Goal: Feedback & Contribution: Contribute content

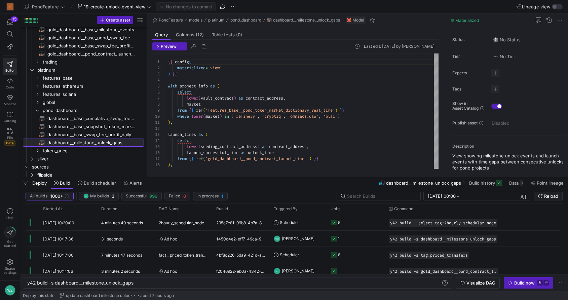
scroll to position [60, 0]
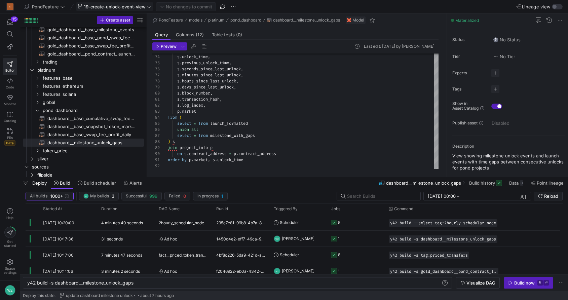
click at [138, 4] on span "19-create-unlock-event-view" at bounding box center [115, 6] width 62 height 5
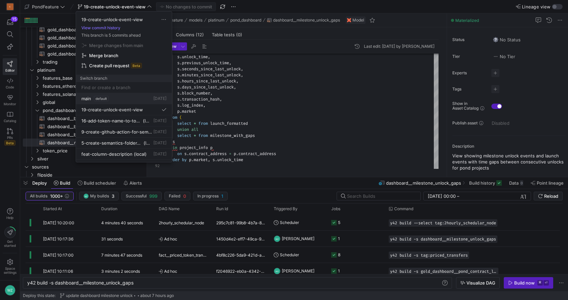
click at [125, 96] on div "main default [DATE]" at bounding box center [123, 98] width 85 height 5
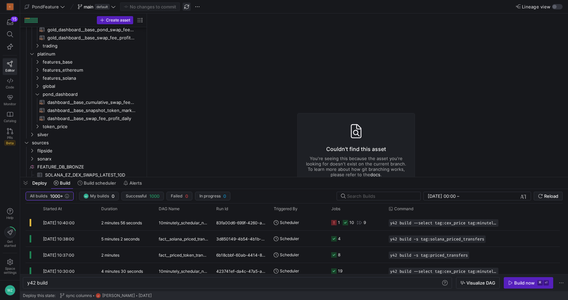
click at [186, 8] on span "button" at bounding box center [186, 7] width 8 height 8
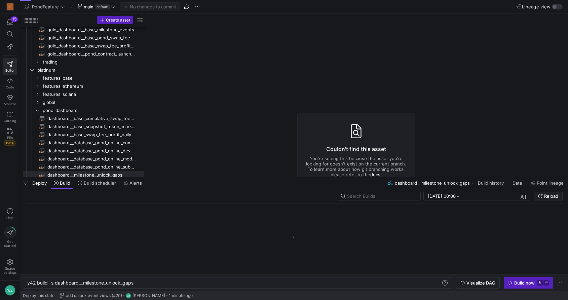
scroll to position [68, 0]
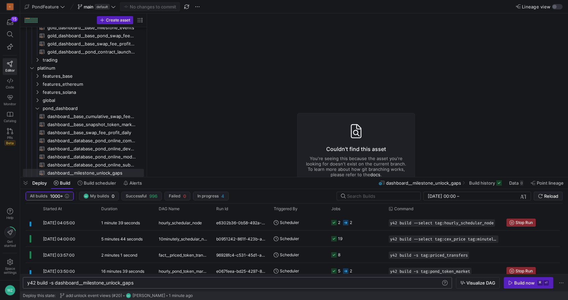
click at [128, 283] on div "y42 build -s dashboard__milestone_unlock_gaps" at bounding box center [233, 282] width 413 height 5
click at [186, 8] on span "button" at bounding box center [186, 7] width 8 height 8
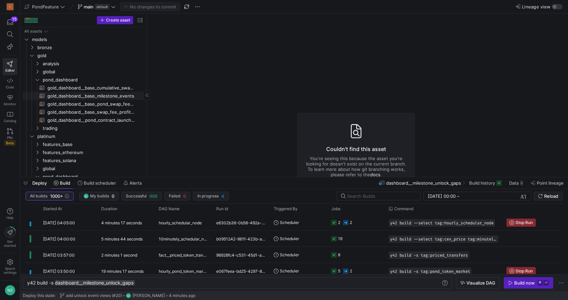
click at [102, 97] on span "gold_dashboard__base_milestone_events​​​​​​​​​​" at bounding box center [91, 96] width 89 height 8
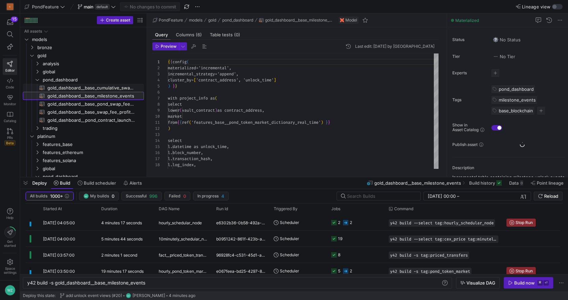
scroll to position [60, 0]
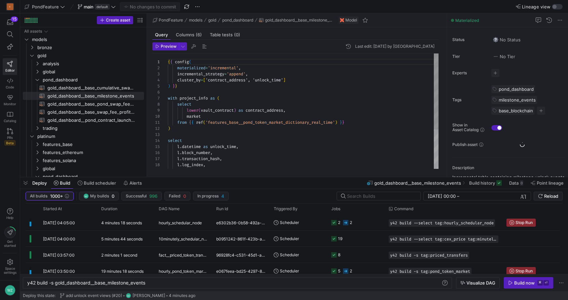
click at [291, 83] on div "{ { config ( materialized = 'incremental' , incremental_strategy = 'append' , c…" at bounding box center [303, 140] width 271 height 175
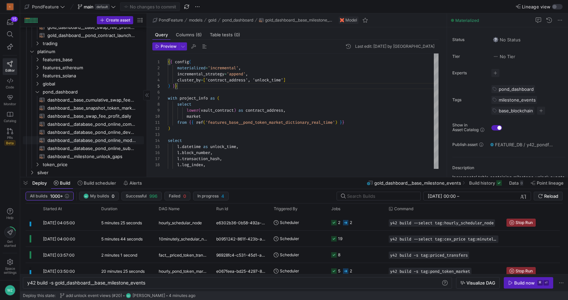
scroll to position [87, 0]
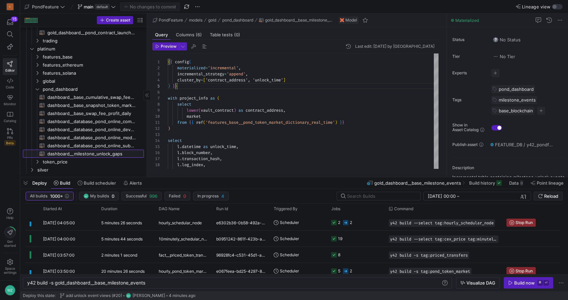
click at [86, 153] on span "dashboard__milestone_unlock_gaps​​​​​​​​​​" at bounding box center [91, 154] width 89 height 8
type textarea "y42 build -s dashboard__milestone_unlock_gaps"
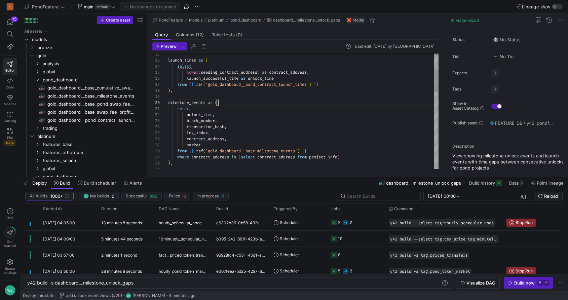
scroll to position [54, 51]
click at [243, 100] on div "launch_times as ( select lower ( seeding_contract_address ) as contract_address…" at bounding box center [303, 260] width 271 height 562
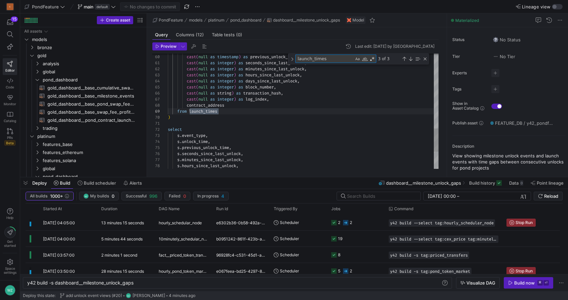
scroll to position [60, 51]
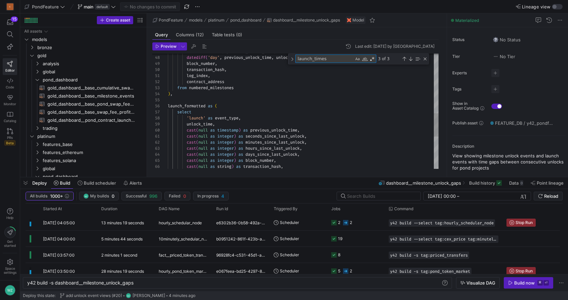
type textarea "log_index, contract_address from numbered_milestones ), launch_formatted as ( s…"
click at [190, 105] on div "cast ( null as integer ) as block_number , cast ( null as integer ) as hours_si…" at bounding box center [303, 43] width 271 height 568
type textarea "launch_formatted"
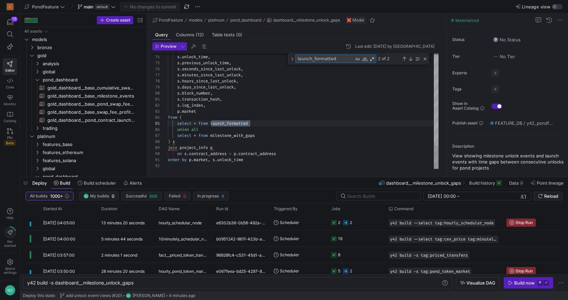
type textarea "s.transaction_hash, s.log_index, [DOMAIN_NAME] from ( select * from launch_form…"
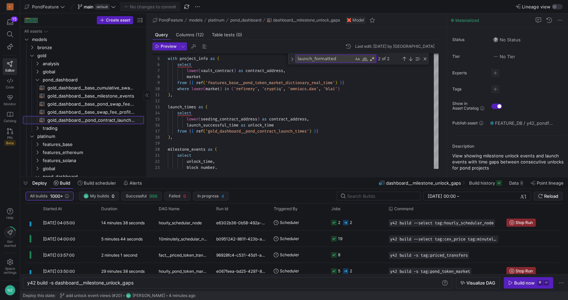
click at [99, 119] on span "gold_dashboard__pond_contract_launch_times​​​​​​​​​​" at bounding box center [91, 120] width 89 height 8
type textarea "y42 build -s gold_dashboard__pond_contract_launch_times"
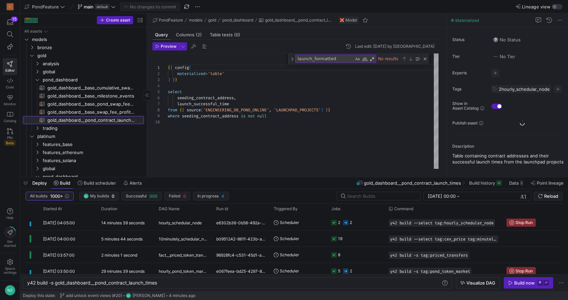
scroll to position [54, 0]
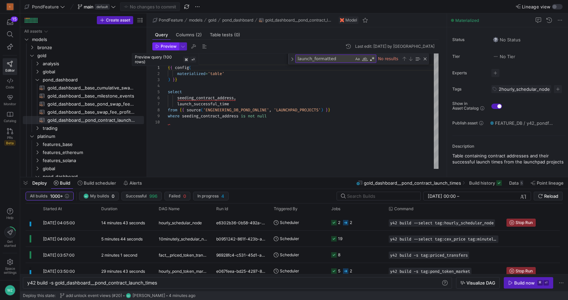
click at [168, 47] on span "Preview" at bounding box center [169, 46] width 16 height 5
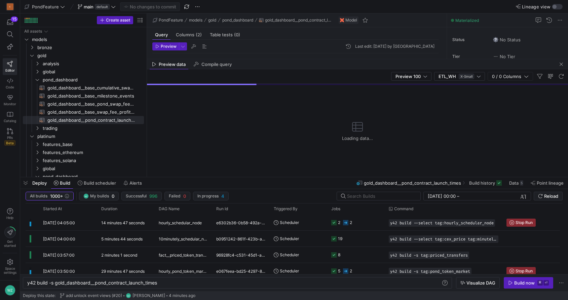
click at [276, 181] on div "Deploy Build Build scheduler Alerts gold_dashboard__pond_contract_launch_times …" at bounding box center [293, 182] width 547 height 11
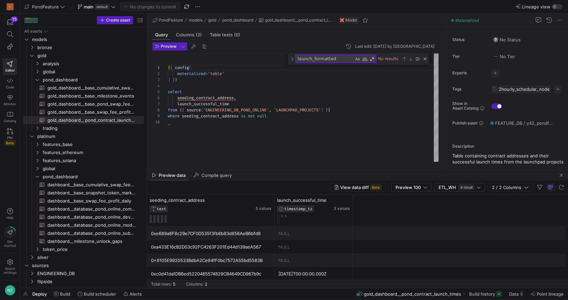
click at [314, 141] on div "select seeding_contract_address , launch_successful_time from { { source ( 'ENG…" at bounding box center [303, 107] width 271 height 108
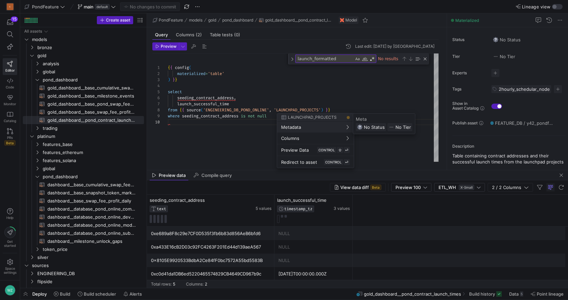
click at [241, 136] on div at bounding box center [284, 150] width 568 height 300
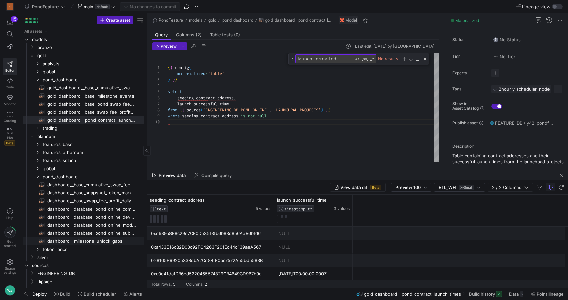
click at [83, 241] on span "dashboard__milestone_unlock_gaps​​​​​​​​​​" at bounding box center [91, 241] width 89 height 8
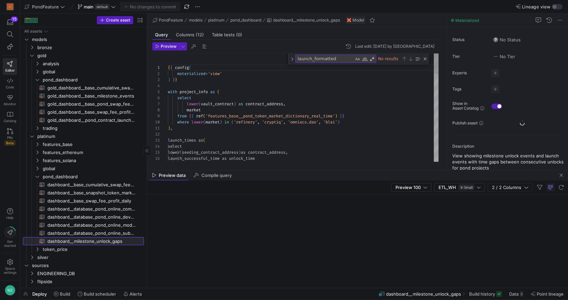
scroll to position [60, 0]
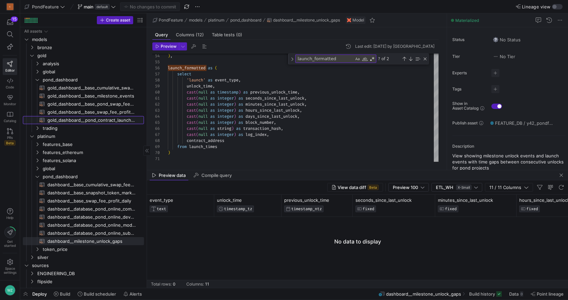
click at [95, 123] on span "gold_dashboard__pond_contract_launch_times​​​​​​​​​​" at bounding box center [91, 120] width 89 height 8
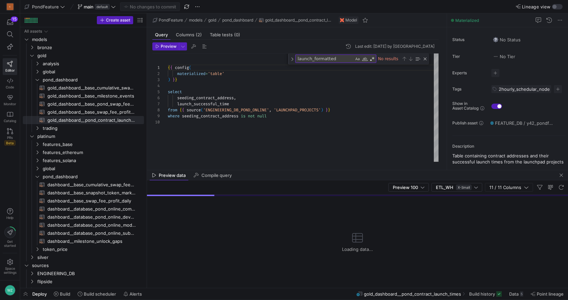
click at [221, 119] on div "{ { config ( materialized = 'table' ) } } select seeding_contract_address , lau…" at bounding box center [303, 107] width 271 height 108
click at [560, 174] on span "button" at bounding box center [561, 175] width 8 height 8
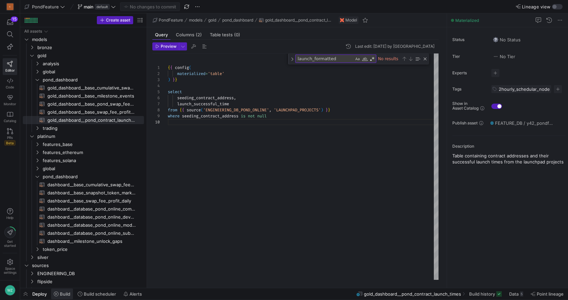
click at [58, 294] on icon at bounding box center [56, 293] width 5 height 5
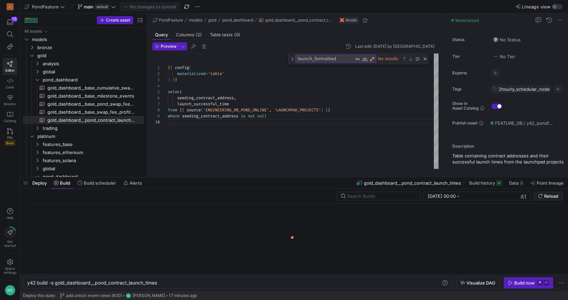
scroll to position [0, 131]
click at [534, 282] on div "Build now" at bounding box center [524, 282] width 20 height 5
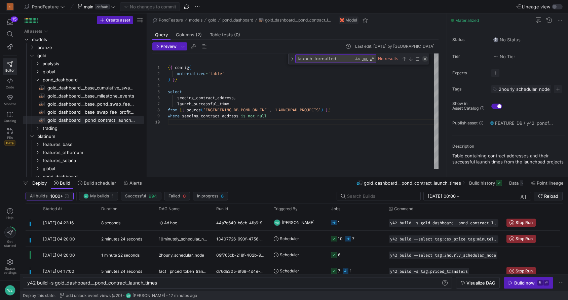
click at [425, 60] on div "Close (Escape)" at bounding box center [424, 58] width 5 height 5
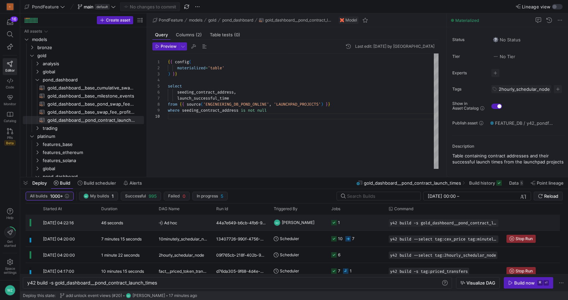
click at [212, 221] on div "44a7e649-b6cb-4fb6-919b-fc17374389fb" at bounding box center [240, 222] width 57 height 16
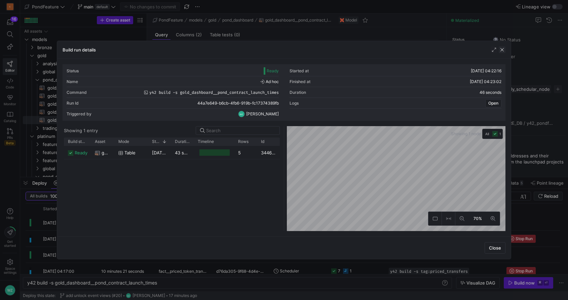
click at [503, 48] on span "button" at bounding box center [501, 49] width 7 height 7
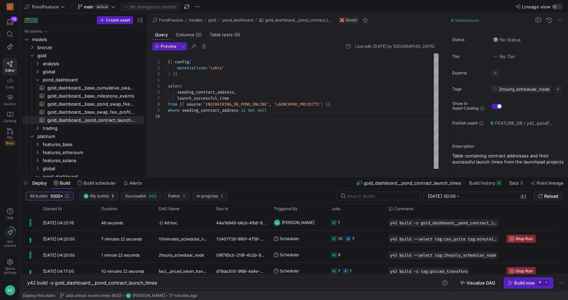
click at [317, 116] on div "{ { config ( materialized = 'table' ) } } select seeding_contract_address , lau…" at bounding box center [303, 110] width 271 height 115
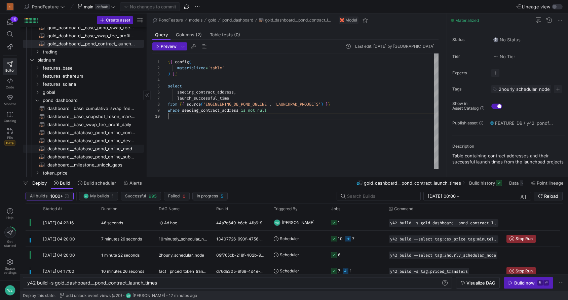
scroll to position [78, 0]
click at [104, 162] on span "dashboard__milestone_unlock_gaps​​​​​​​​​​" at bounding box center [91, 163] width 89 height 8
type textarea "{{ config( materialized='view' ) }} with project_info as ( select lower(vault_c…"
type textarea "y42 build -s dashboard__milestone_unlock_gaps"
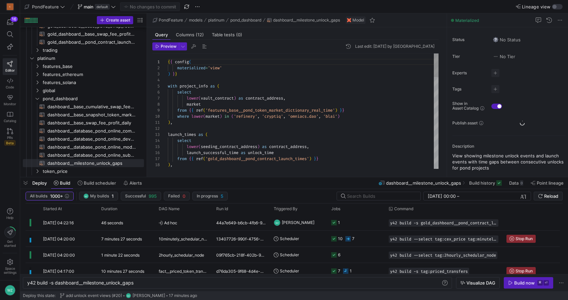
click at [517, 281] on div "Build now" at bounding box center [524, 282] width 20 height 5
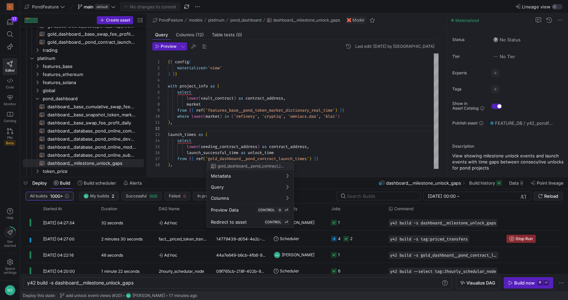
click at [314, 152] on div at bounding box center [284, 150] width 568 height 300
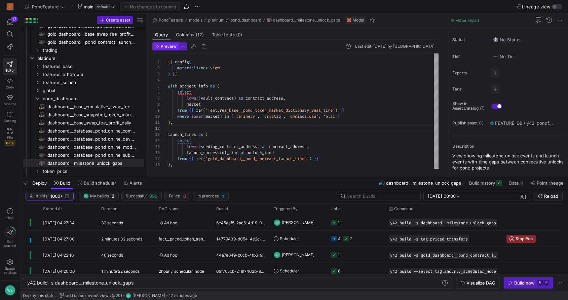
click at [168, 48] on span "Preview" at bounding box center [169, 46] width 16 height 5
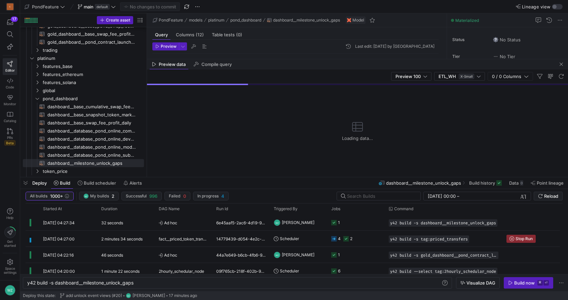
click at [240, 184] on div "Deploy Build Build scheduler Alerts dashboard__milestone_unlock_gaps Build hist…" at bounding box center [293, 182] width 547 height 11
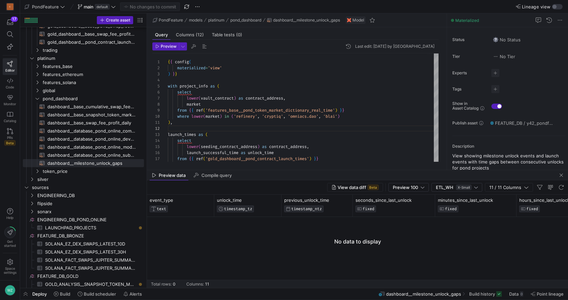
click at [340, 237] on div at bounding box center [357, 252] width 421 height 71
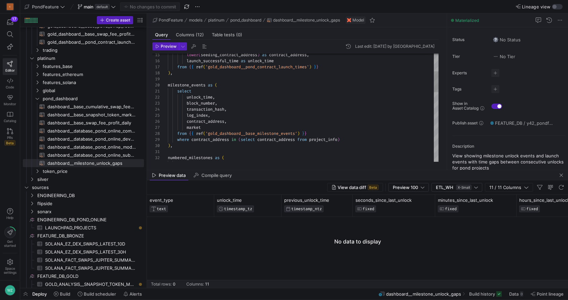
click at [210, 139] on div "milestone_events as ( select unlock_time , block_number , transaction_hash , ) …" at bounding box center [303, 243] width 271 height 562
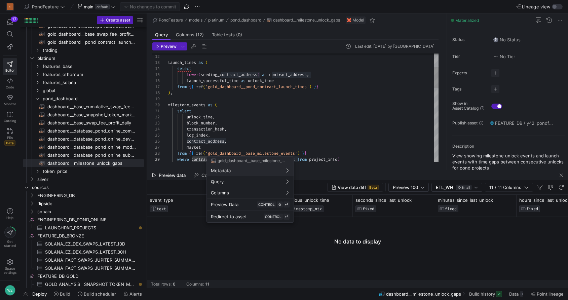
click at [249, 154] on div at bounding box center [284, 150] width 568 height 300
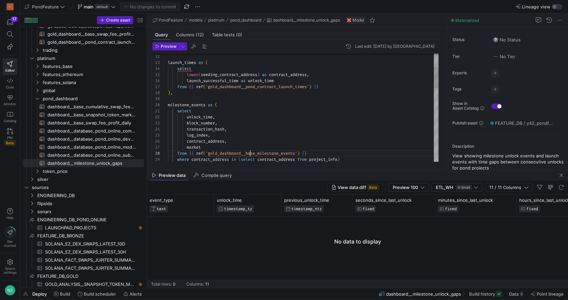
click at [249, 154] on div "from { { ref ( 'gold_dashboard__pond_contract_launch_times' ) } } ) , milestone…" at bounding box center [303, 263] width 271 height 562
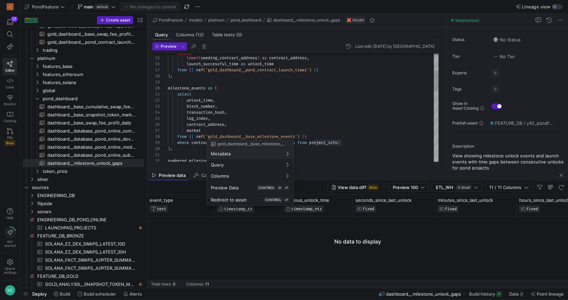
click at [263, 138] on div at bounding box center [284, 150] width 568 height 300
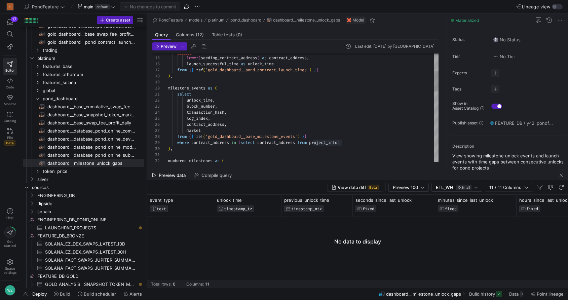
click at [263, 138] on div "log_index , transaction_hash , block_number , select unlock_time , milestone_ev…" at bounding box center [303, 246] width 271 height 562
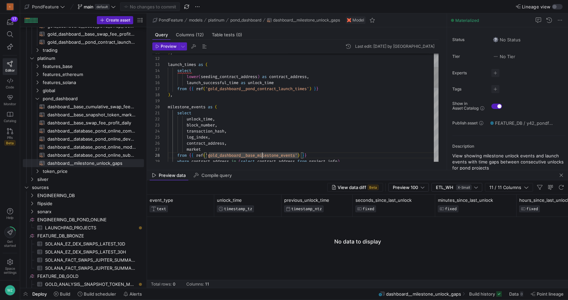
type textarea "), launch_times as ( select lower(seeding_contract_address) as contract_address…"
click at [189, 65] on div "from { { ref ( 'gold_dashboard__base_milestone_events' ) } } where contract_add…" at bounding box center [303, 265] width 271 height 562
type textarea "launch_times"
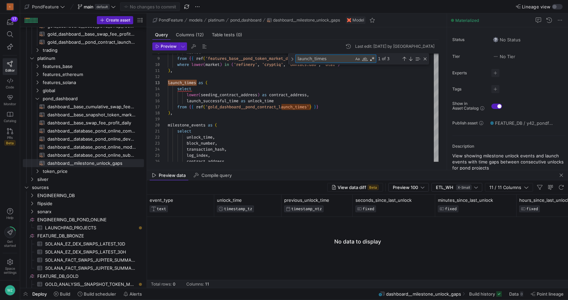
click at [182, 83] on div "log_index , contract_address , transaction_hash , unlock_time , block_number , …" at bounding box center [303, 280] width 271 height 568
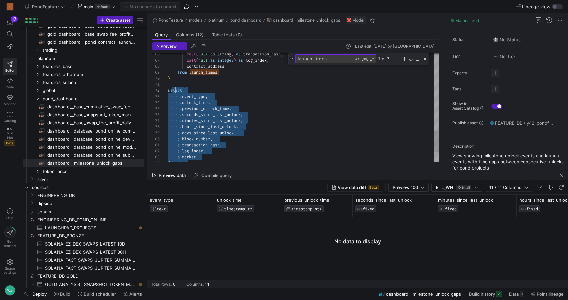
scroll to position [6, 0]
drag, startPoint x: 250, startPoint y: 153, endPoint x: 167, endPoint y: 88, distance: 105.2
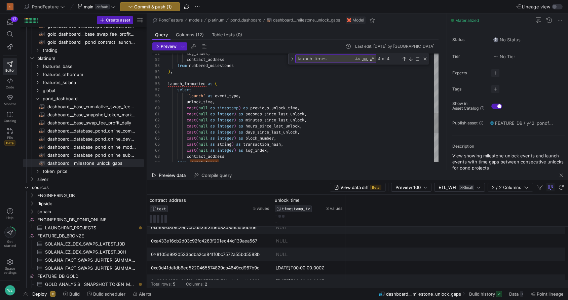
click at [192, 84] on div "'launch' as event_type , unlock_time , cast ( null as timestamp ) as previous_u…" at bounding box center [303, 27] width 271 height 580
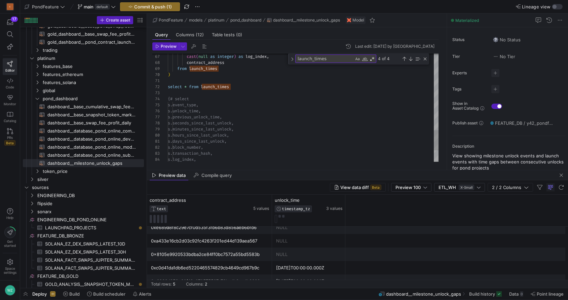
drag, startPoint x: 252, startPoint y: 91, endPoint x: 158, endPoint y: 91, distance: 94.1
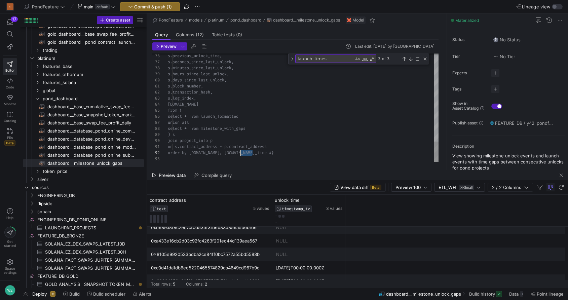
scroll to position [48, 7]
drag, startPoint x: 259, startPoint y: 150, endPoint x: 218, endPoint y: 132, distance: 44.4
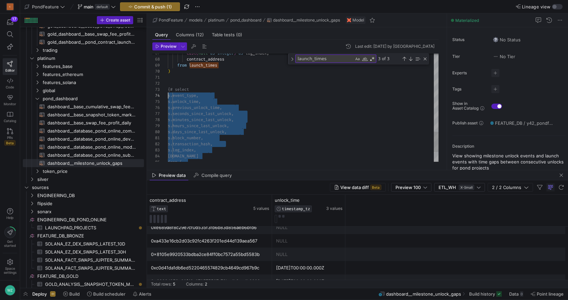
scroll to position [12, 0]
drag, startPoint x: 264, startPoint y: 152, endPoint x: 163, endPoint y: 92, distance: 118.1
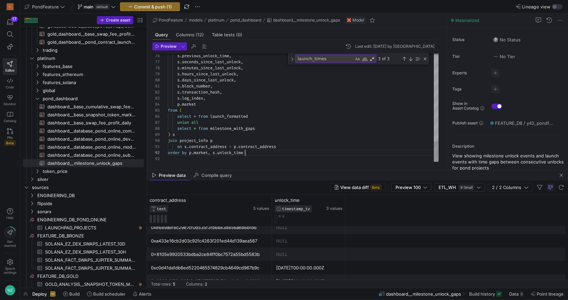
drag, startPoint x: 265, startPoint y: 124, endPoint x: 166, endPoint y: 123, distance: 98.8
drag, startPoint x: 274, startPoint y: 129, endPoint x: 164, endPoint y: 123, distance: 109.4
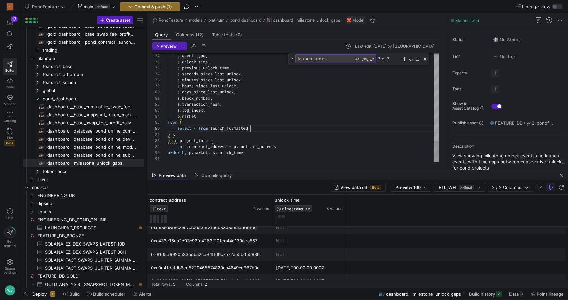
scroll to position [30, 82]
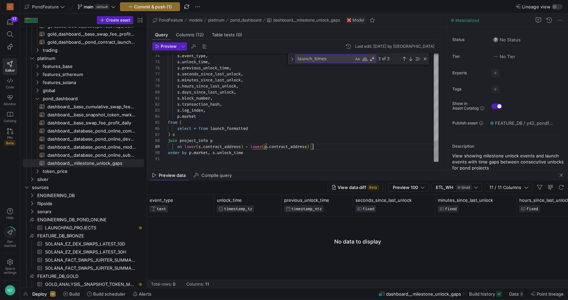
scroll to position [48, 145]
click at [163, 47] on span "Preview" at bounding box center [169, 46] width 16 height 5
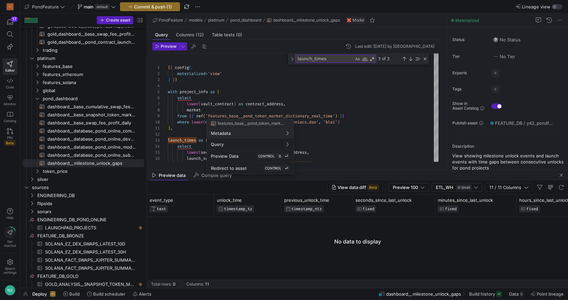
click at [316, 90] on div at bounding box center [284, 150] width 568 height 300
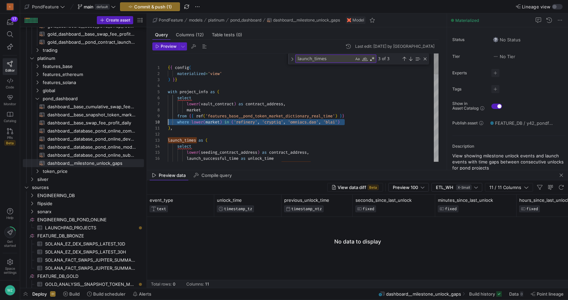
scroll to position [54, 0]
drag, startPoint x: 359, startPoint y: 122, endPoint x: 154, endPoint y: 123, distance: 205.0
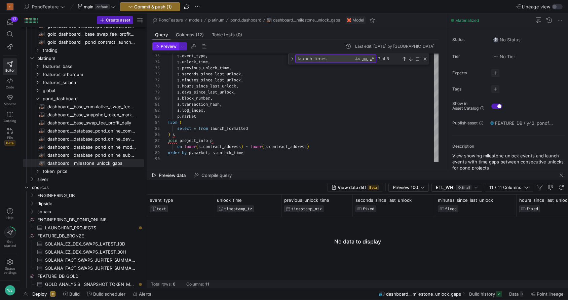
click at [171, 50] on span "button" at bounding box center [166, 46] width 26 height 7
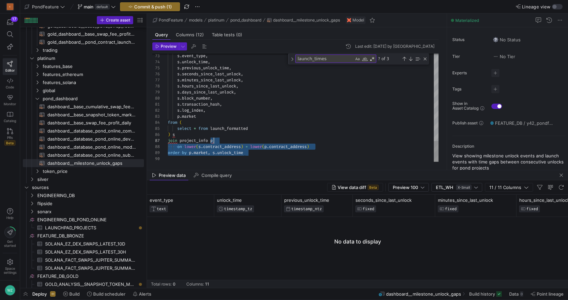
scroll to position [24, 58]
drag, startPoint x: 251, startPoint y: 152, endPoint x: 224, endPoint y: 125, distance: 37.5
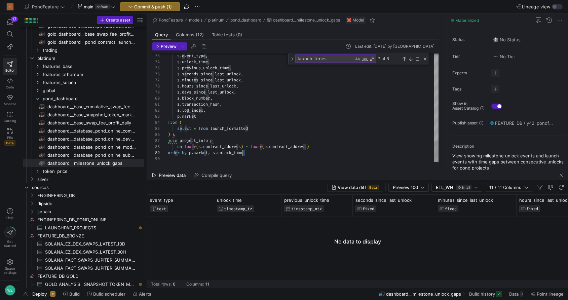
drag, startPoint x: 250, startPoint y: 152, endPoint x: 222, endPoint y: 121, distance: 42.1
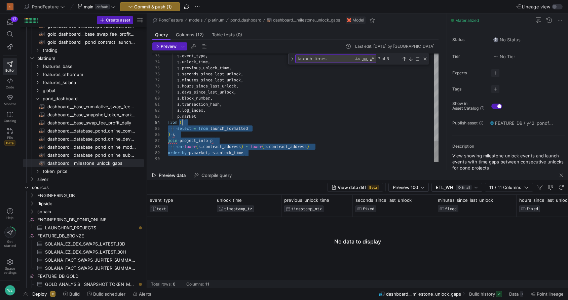
scroll to position [18, 14]
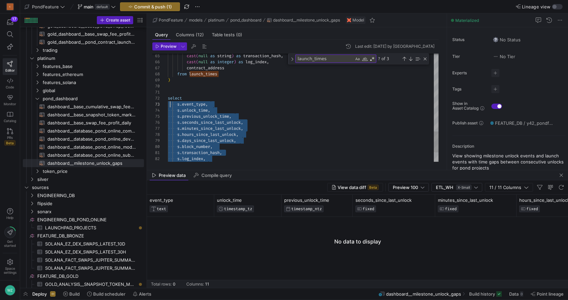
scroll to position [6, 0]
drag, startPoint x: 260, startPoint y: 154, endPoint x: 166, endPoint y: 99, distance: 108.4
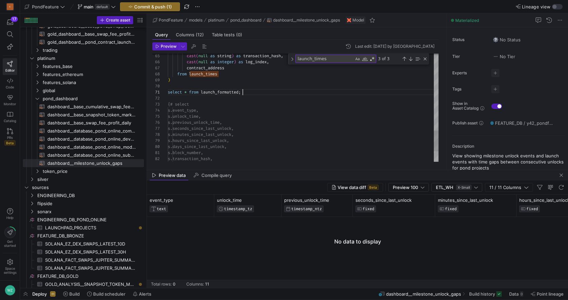
scroll to position [0, 73]
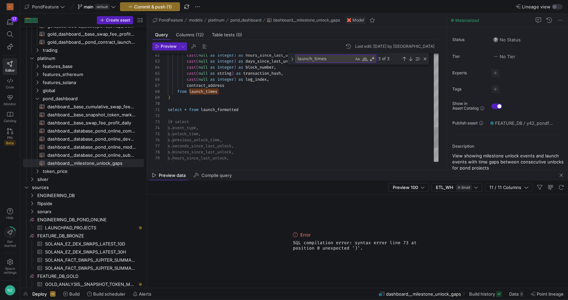
click at [163, 44] on span "Preview" at bounding box center [169, 46] width 16 height 5
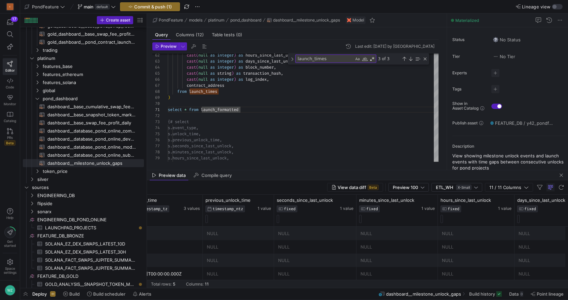
scroll to position [0, 0]
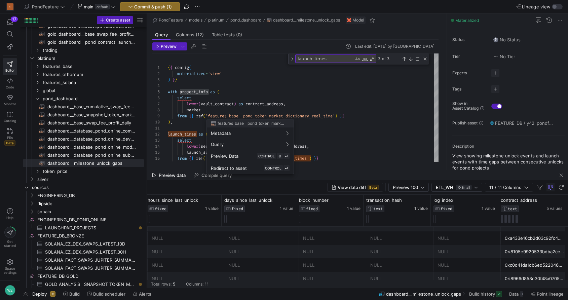
click at [203, 111] on div at bounding box center [284, 150] width 568 height 300
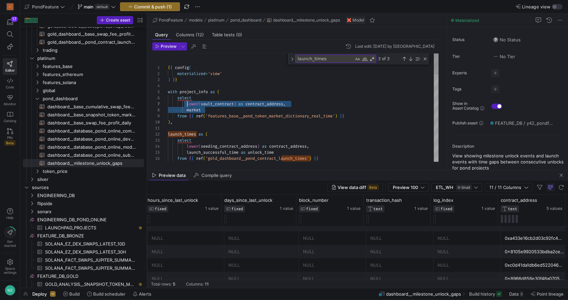
drag, startPoint x: 202, startPoint y: 111, endPoint x: 188, endPoint y: 105, distance: 15.5
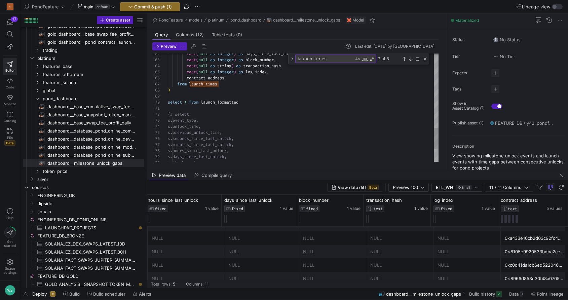
click at [171, 45] on span "Preview" at bounding box center [169, 46] width 16 height 5
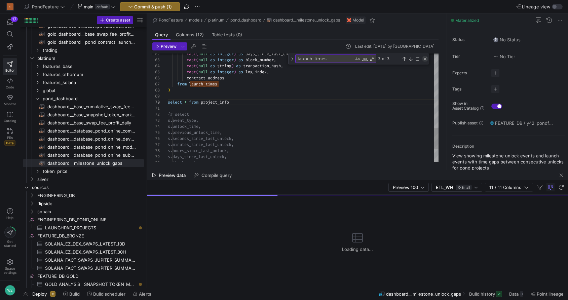
click at [424, 60] on div "Close (Escape)" at bounding box center [424, 58] width 5 height 5
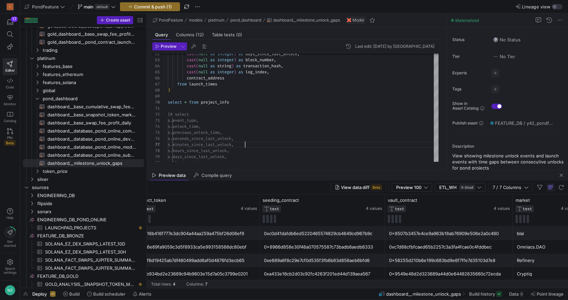
scroll to position [0, 314]
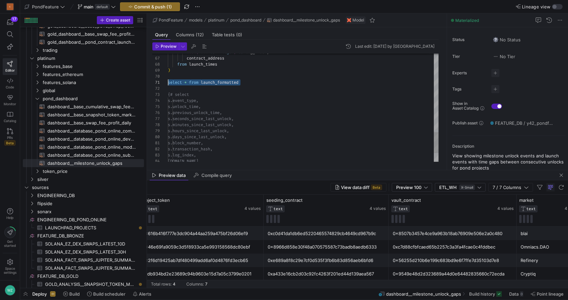
drag, startPoint x: 251, startPoint y: 80, endPoint x: 161, endPoint y: 82, distance: 90.1
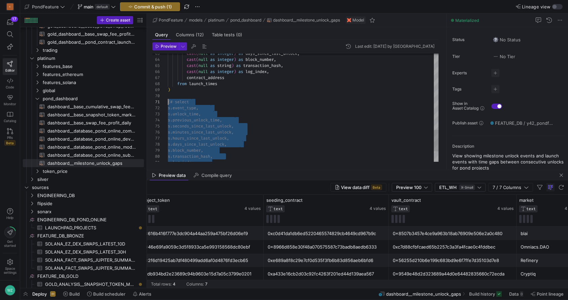
drag, startPoint x: 265, startPoint y: 152, endPoint x: 159, endPoint y: 101, distance: 117.7
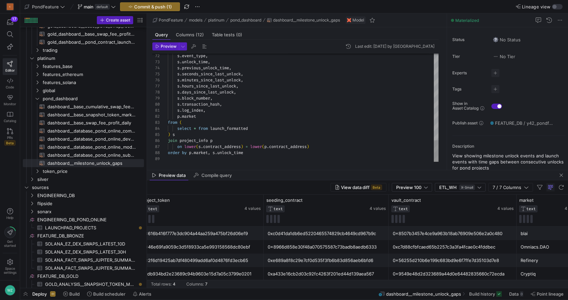
type textarea "s.log_index, [DOMAIN_NAME] from ( select * from launch_formatted ) s join proje…"
click at [172, 49] on span "button" at bounding box center [166, 46] width 26 height 7
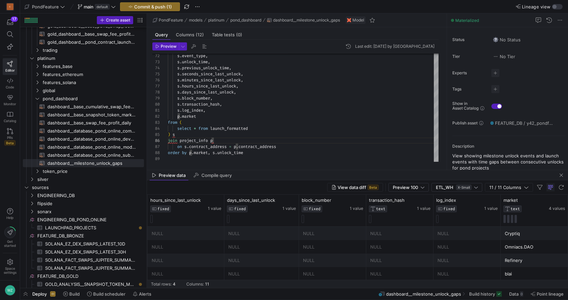
scroll to position [0, 0]
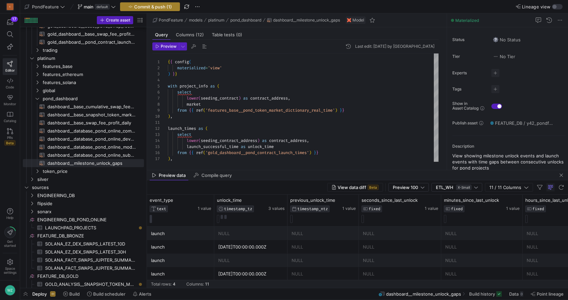
click at [152, 7] on span "Commit & push (1)" at bounding box center [153, 6] width 38 height 5
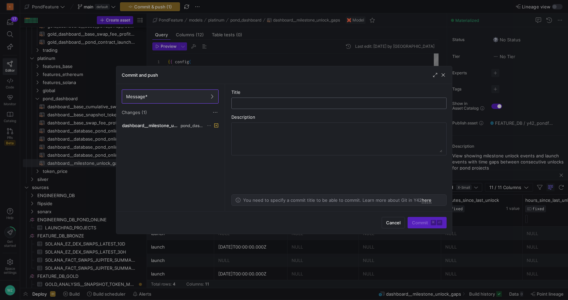
click at [271, 101] on input "text" at bounding box center [339, 102] width 204 height 5
type input "Use all competitions"
click at [425, 223] on span "Commit ⌘ ⏎" at bounding box center [427, 222] width 30 height 5
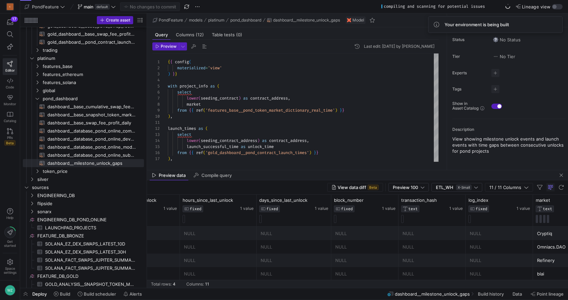
scroll to position [0, 344]
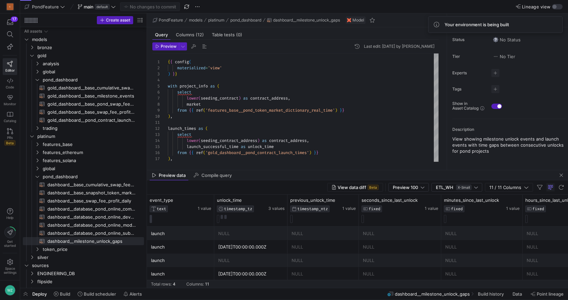
scroll to position [12, 14]
